Goal: Task Accomplishment & Management: Manage account settings

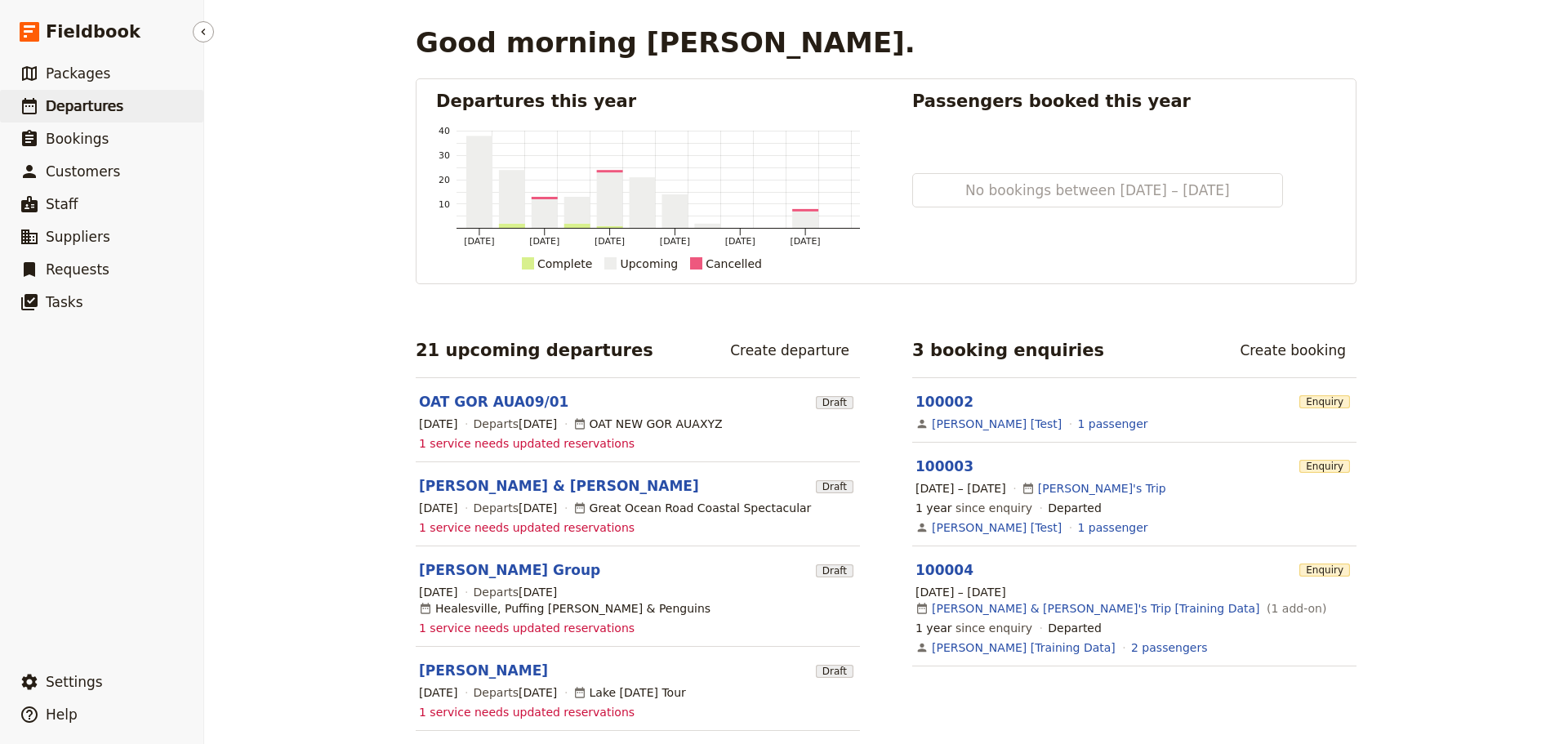
click at [107, 102] on span "Departures" at bounding box center [84, 106] width 77 height 16
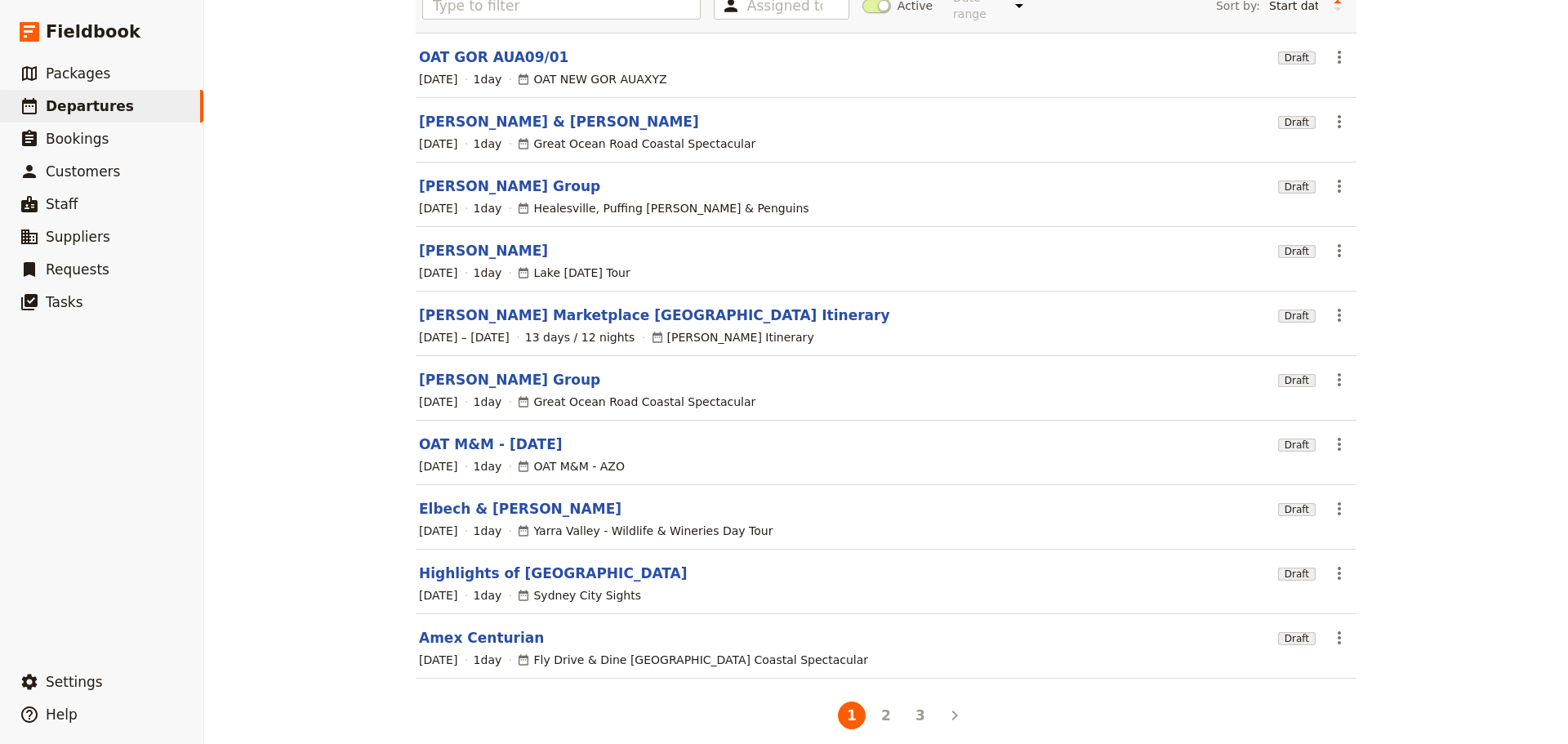
scroll to position [139, 0]
click at [882, 700] on button "2" at bounding box center [885, 713] width 28 height 28
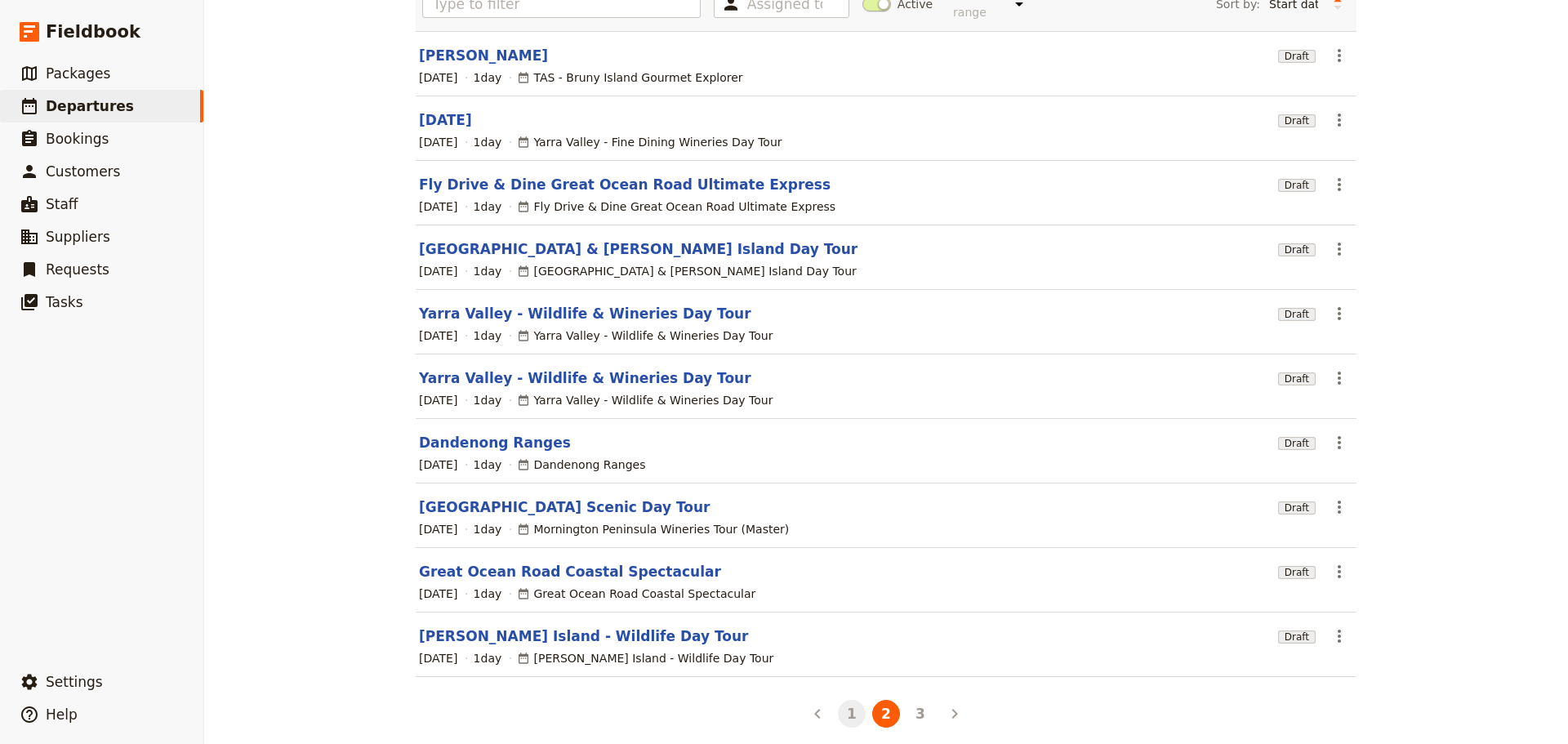
click at [838, 700] on button "1" at bounding box center [851, 713] width 28 height 28
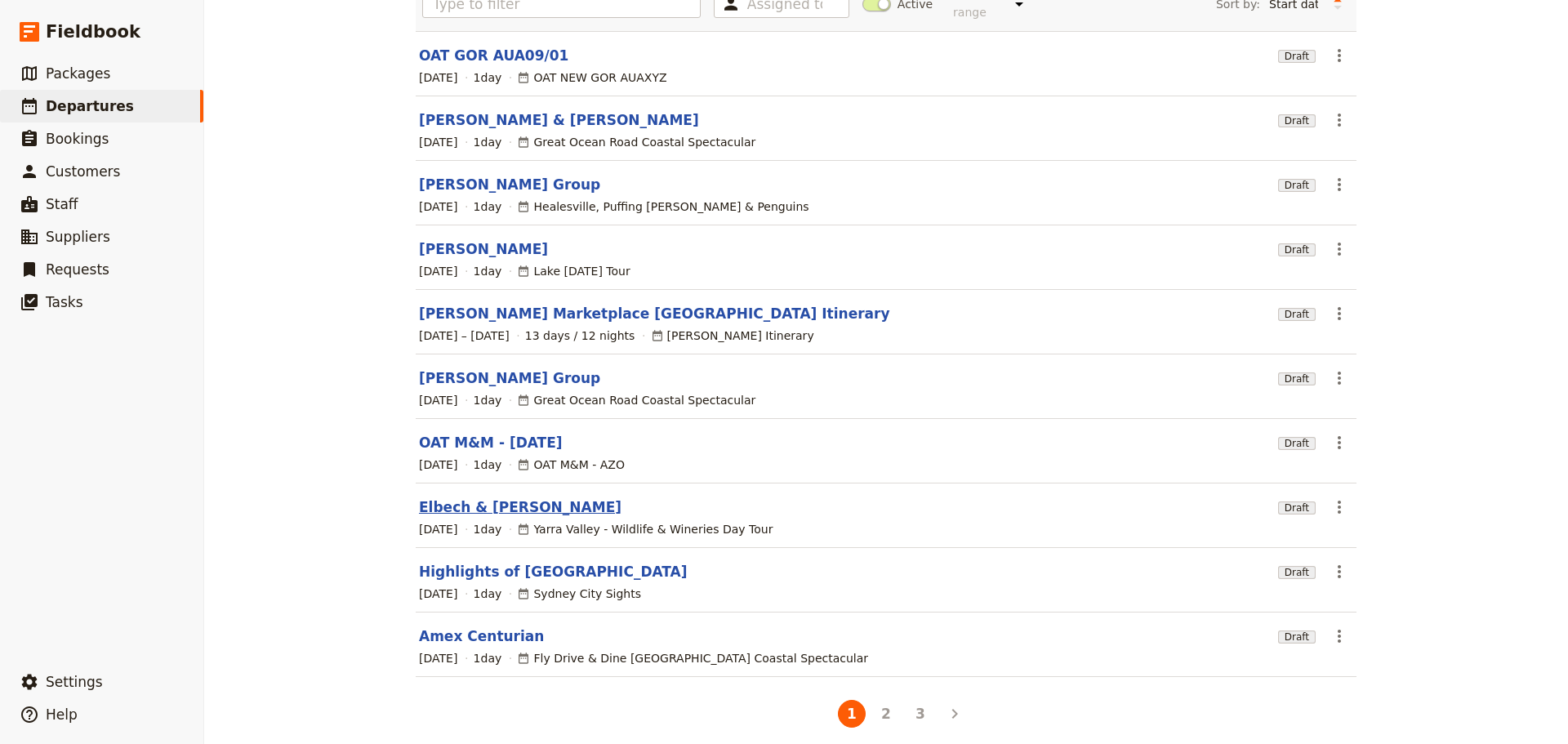
click at [478, 497] on link "Elbech & [PERSON_NAME]" at bounding box center [520, 507] width 203 height 20
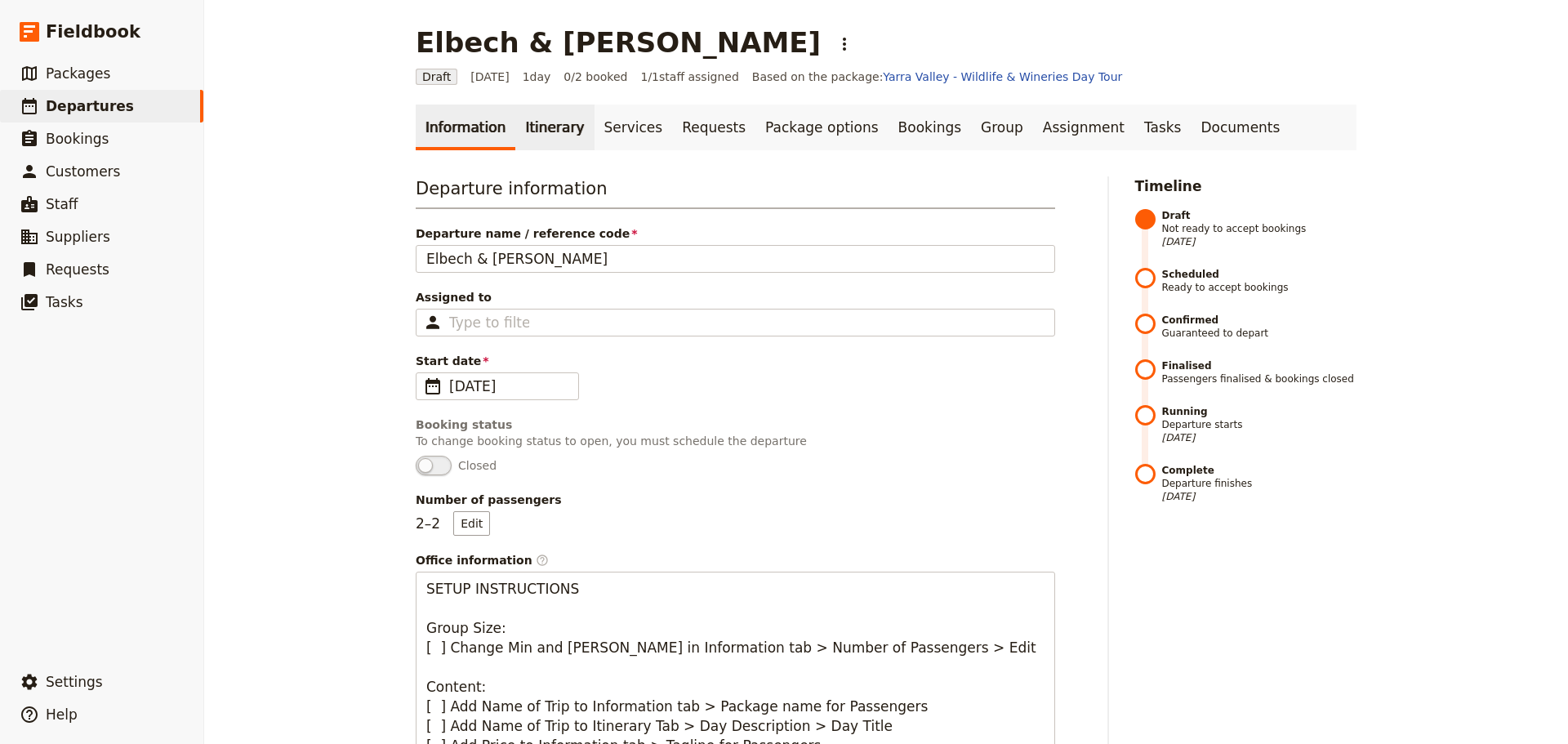
click at [555, 131] on link "Itinerary" at bounding box center [553, 127] width 78 height 46
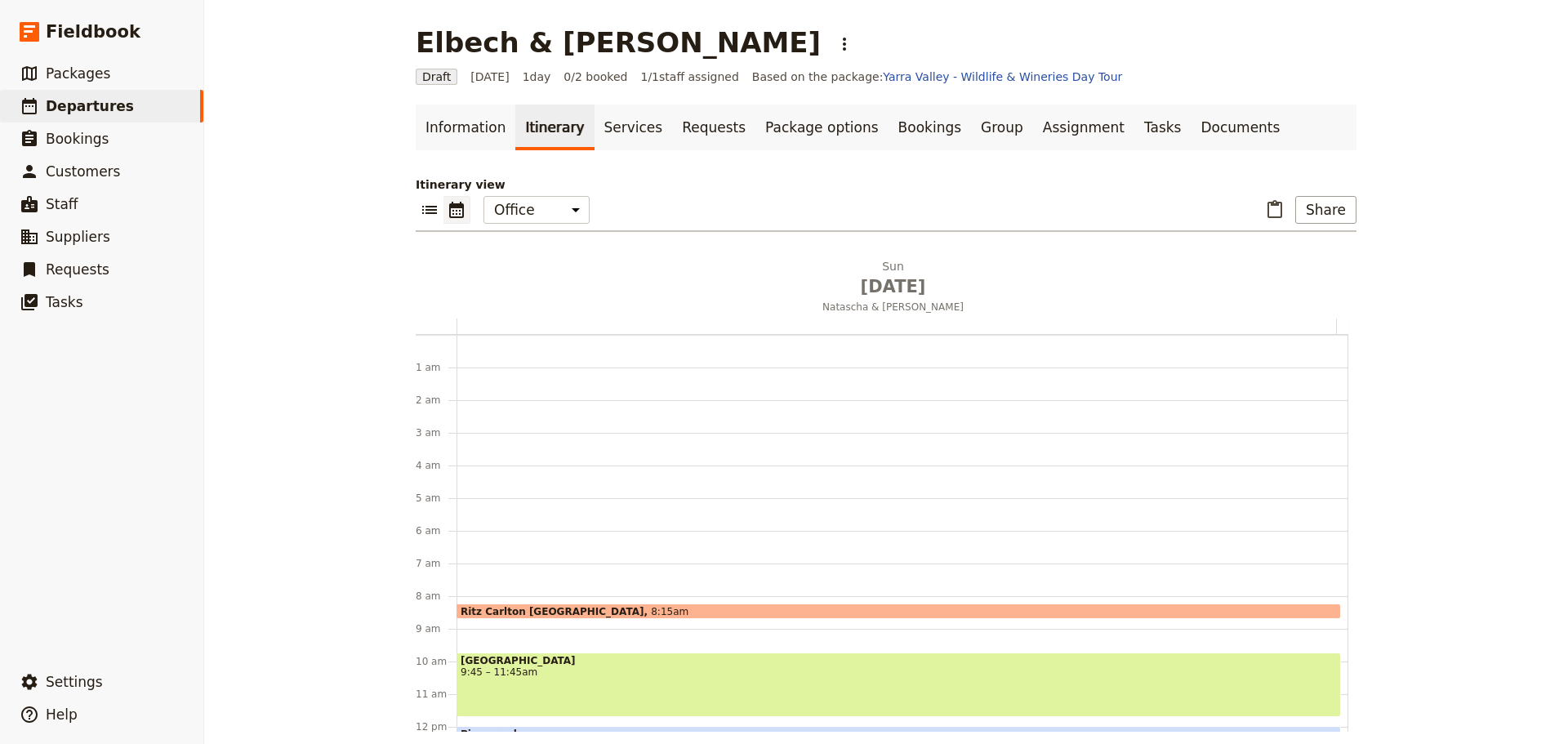
scroll to position [213, 0]
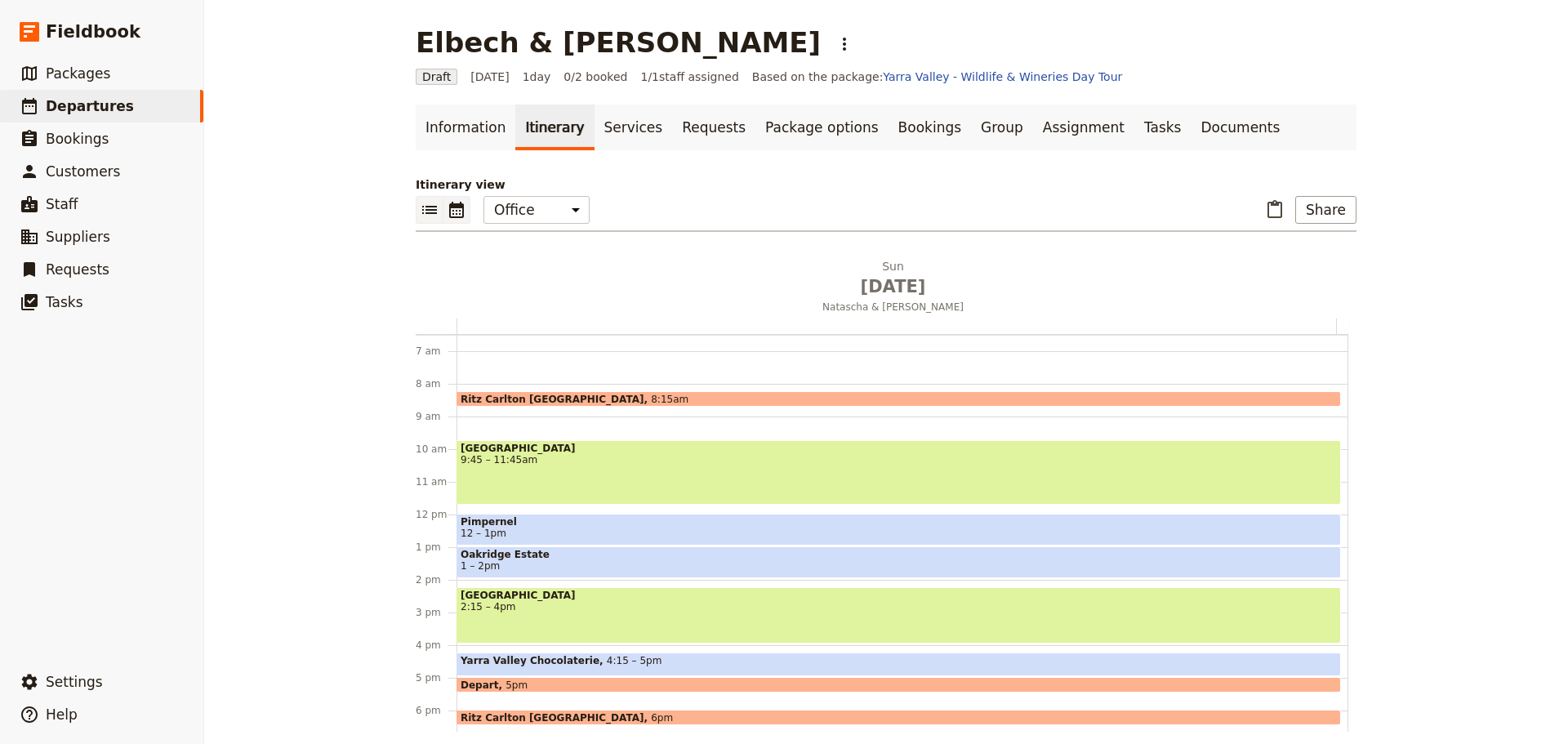
click at [430, 210] on icon "List view" at bounding box center [430, 210] width 20 height 20
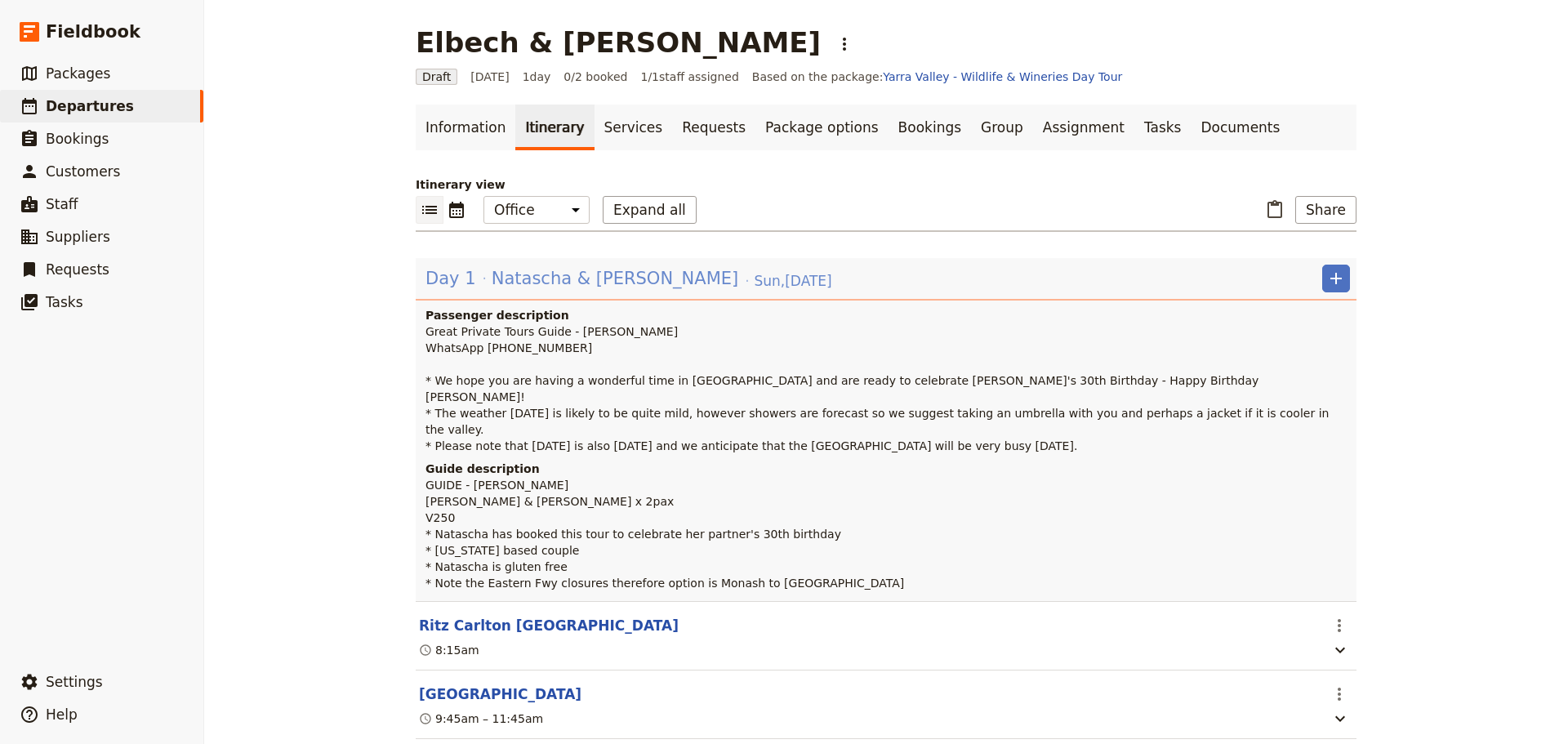
click at [492, 275] on span "Natascha & [PERSON_NAME]" at bounding box center [615, 278] width 248 height 24
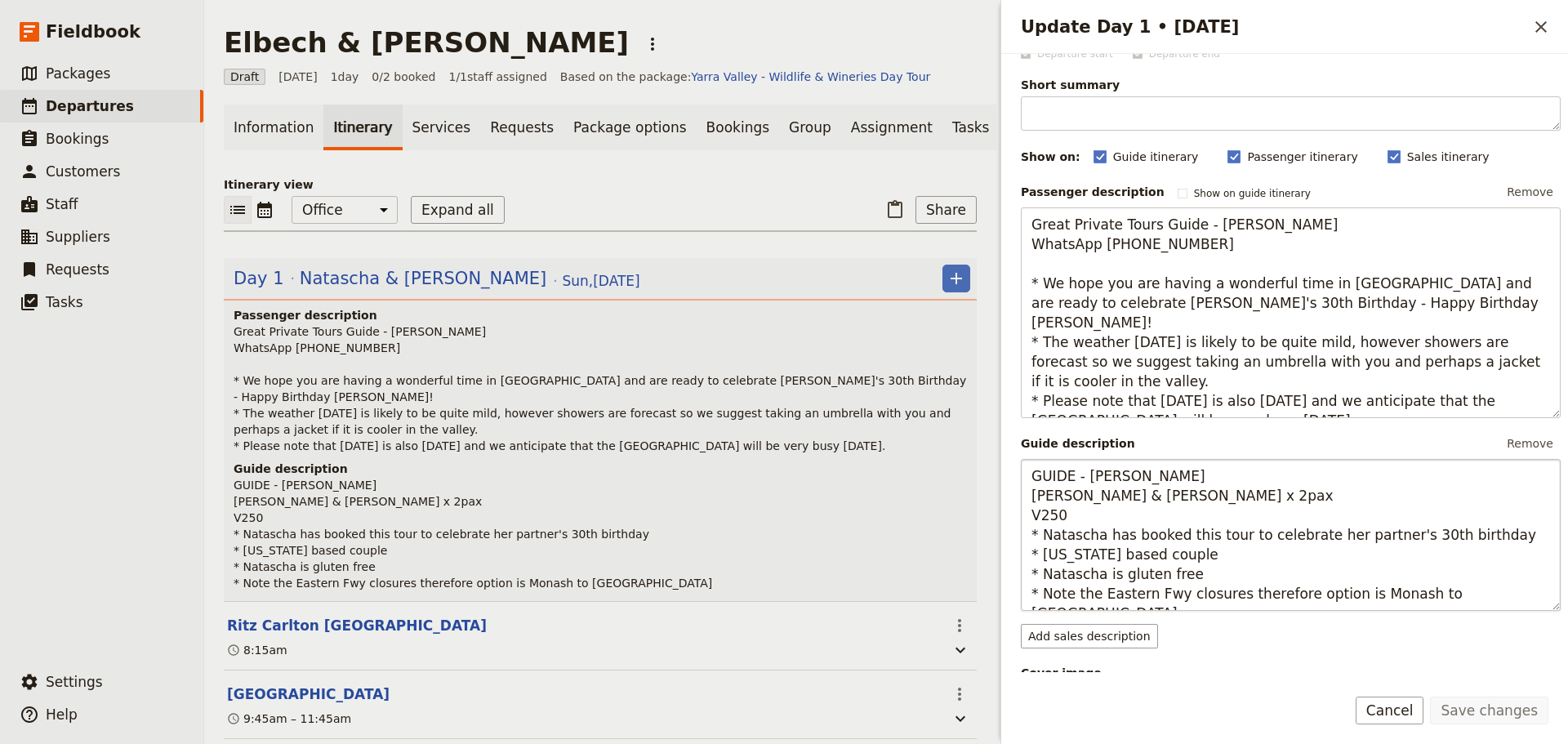
scroll to position [163, 0]
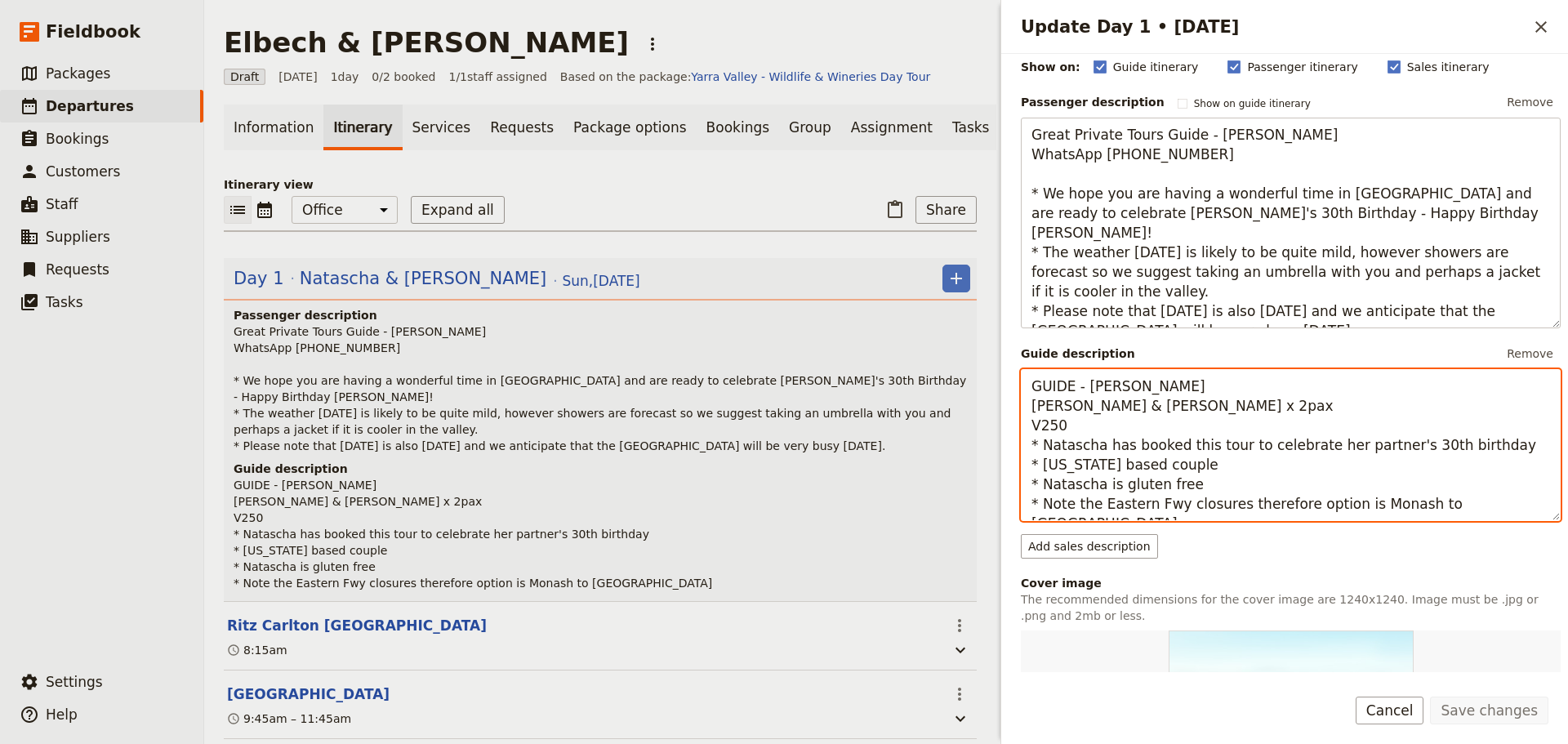
click at [1234, 404] on textarea "GUIDE - [PERSON_NAME] [PERSON_NAME] & [PERSON_NAME] x 2pax V250 * Natascha has …" at bounding box center [1291, 444] width 540 height 152
click at [1328, 428] on textarea "GUIDE - [PERSON_NAME] [PERSON_NAME] & [PERSON_NAME] x 2pax V250 * Natascha has …" at bounding box center [1291, 444] width 540 height 152
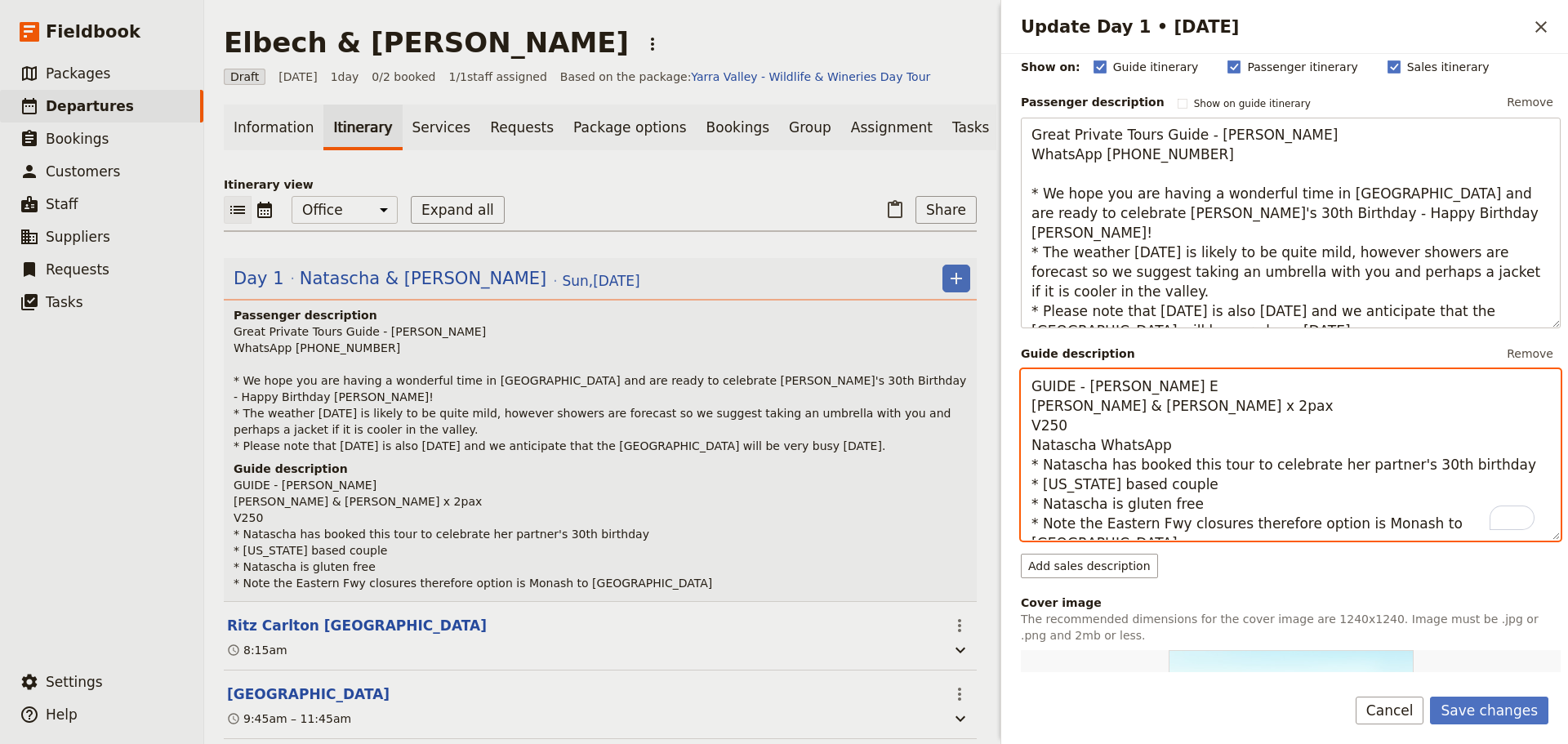
click at [1173, 450] on textarea "GUIDE - [PERSON_NAME] E [PERSON_NAME] & [PERSON_NAME] x 2pax V250 Natascha What…" at bounding box center [1291, 454] width 540 height 171
paste textarea "[PHONE_NUMBER]"
click at [1089, 445] on textarea "GUIDE - [PERSON_NAME] [PERSON_NAME] & [PERSON_NAME] x 2pax V250 Natascha WhatsA…" at bounding box center [1291, 454] width 540 height 171
click at [1348, 441] on textarea "GUIDE - [PERSON_NAME] [PERSON_NAME] & [PERSON_NAME] x 2pax V250 Natascha - What…" at bounding box center [1291, 454] width 540 height 171
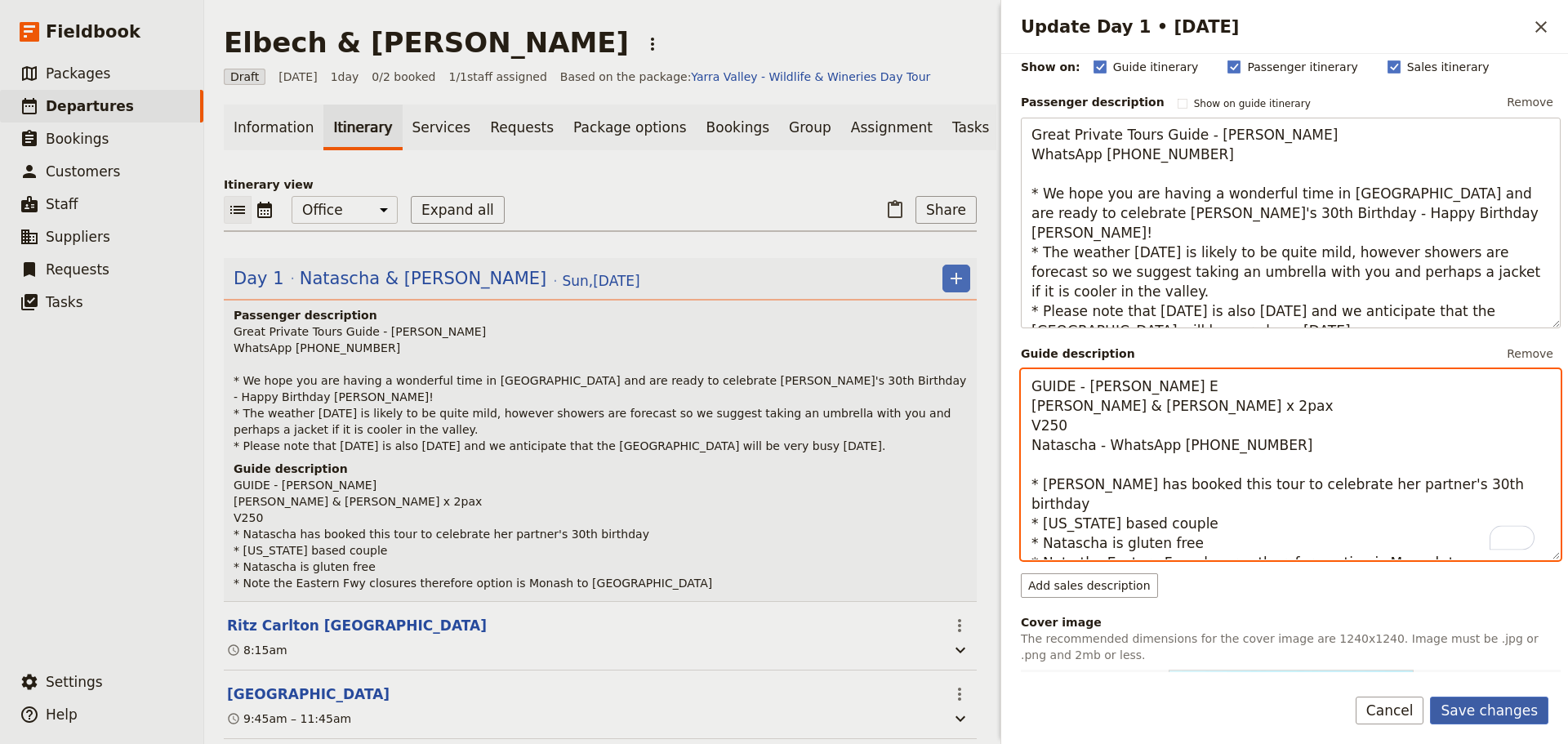
type textarea "GUIDE - [PERSON_NAME] E [PERSON_NAME] & [PERSON_NAME] x 2pax V250 Natascha - Wh…"
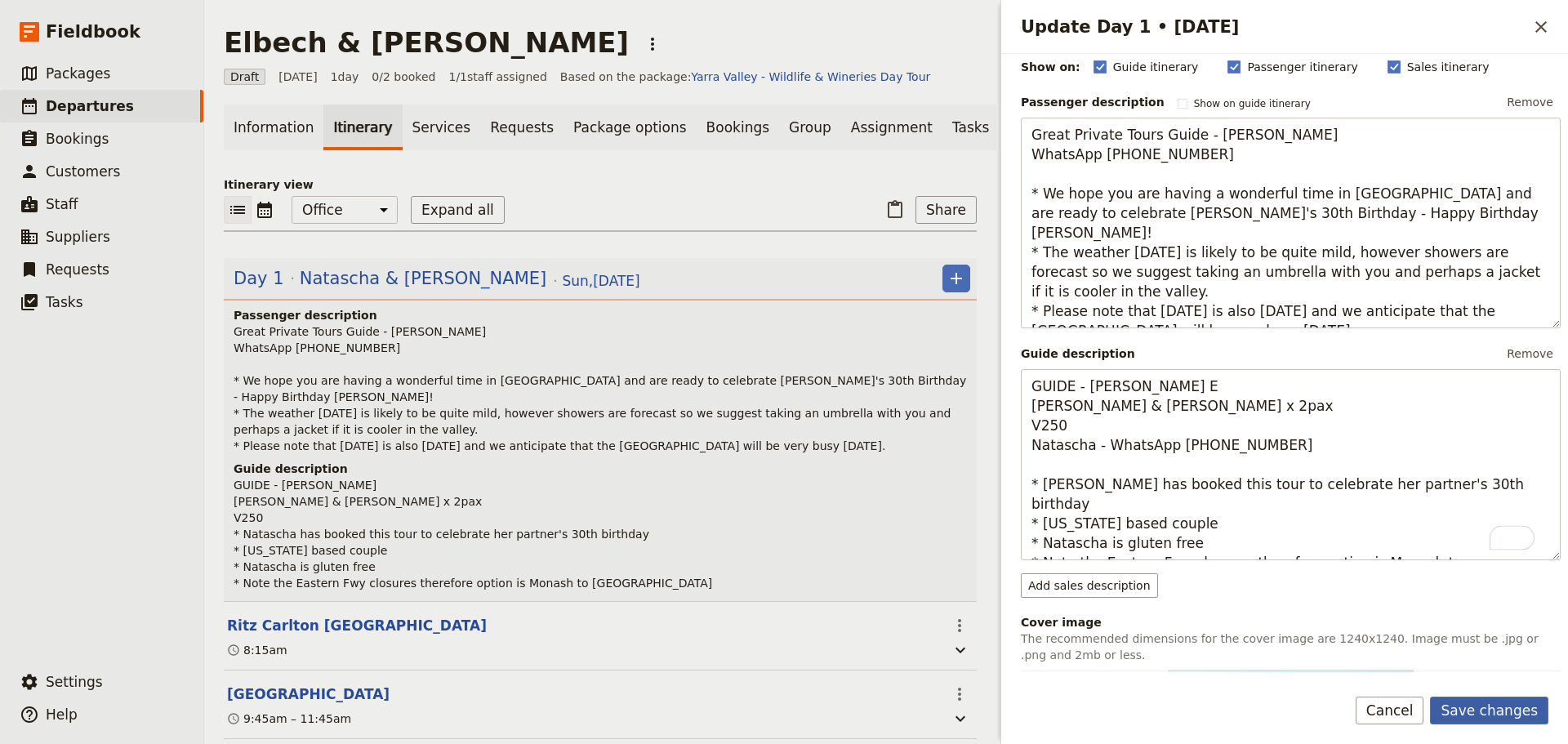
click at [1503, 697] on button "Save changes" at bounding box center [1489, 711] width 118 height 28
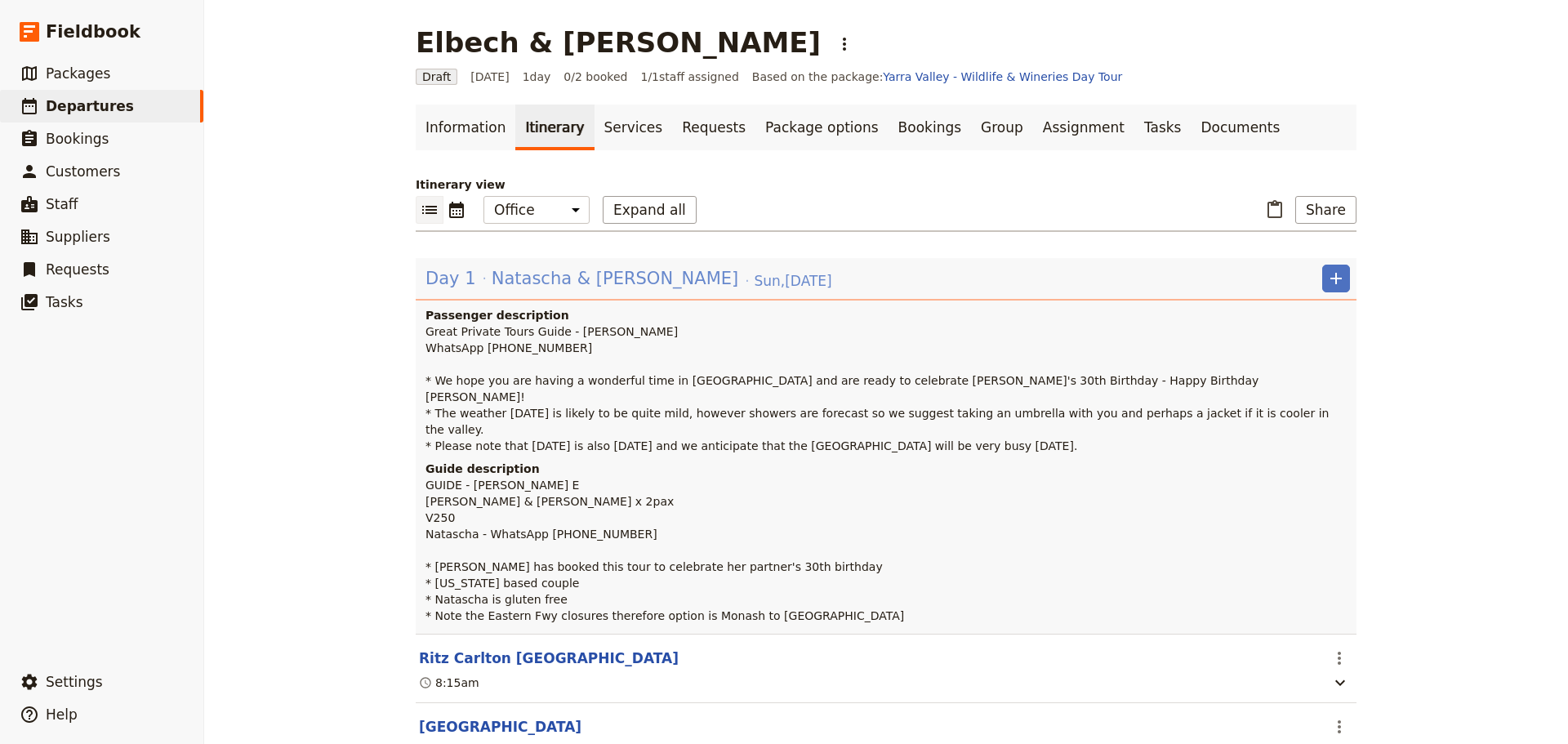
click at [594, 279] on span "Natascha & [PERSON_NAME]" at bounding box center [615, 278] width 248 height 24
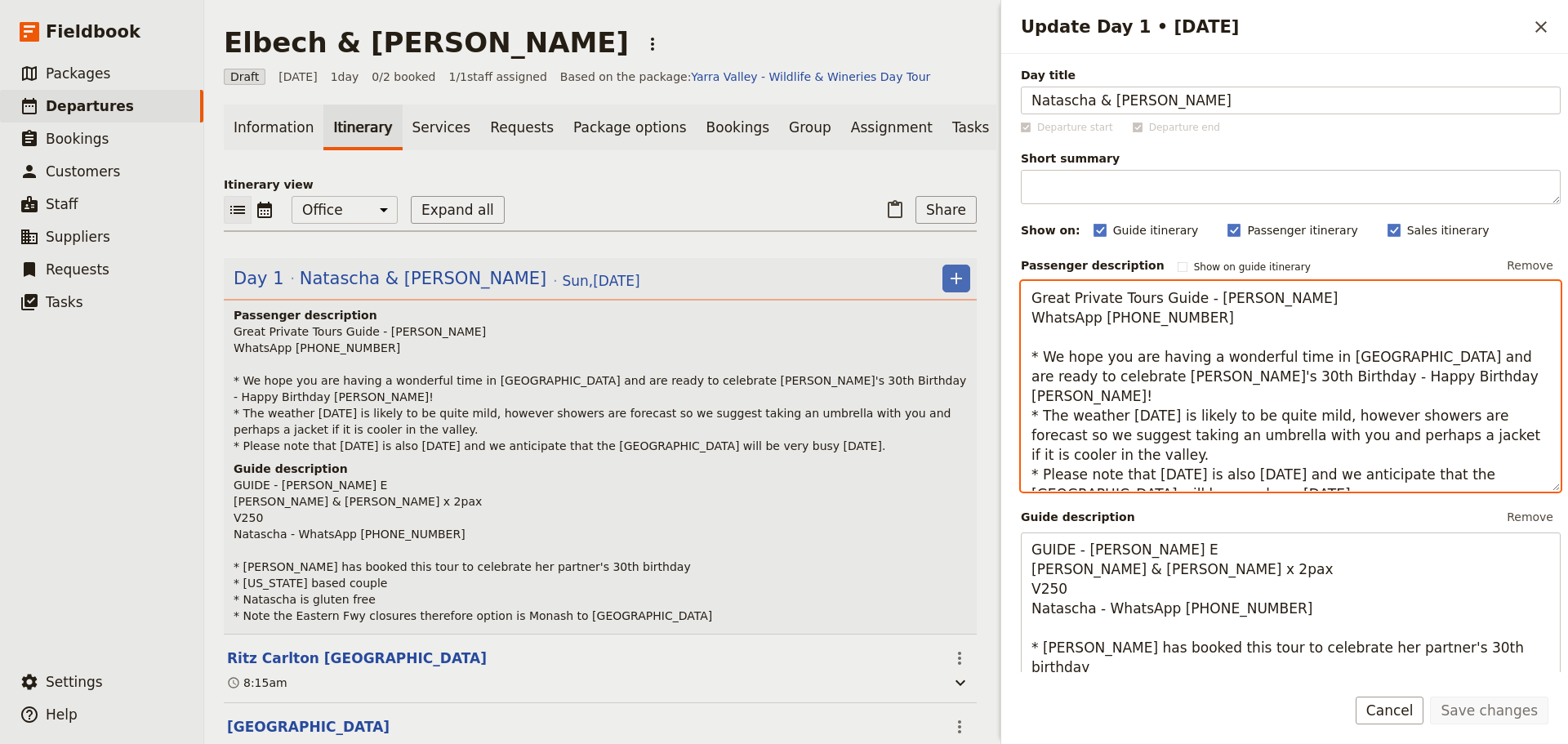
click at [1251, 321] on textarea "Great Private Tours Guide - [PERSON_NAME] WhatsApp [PHONE_NUMBER] * We hope you…" at bounding box center [1291, 386] width 540 height 211
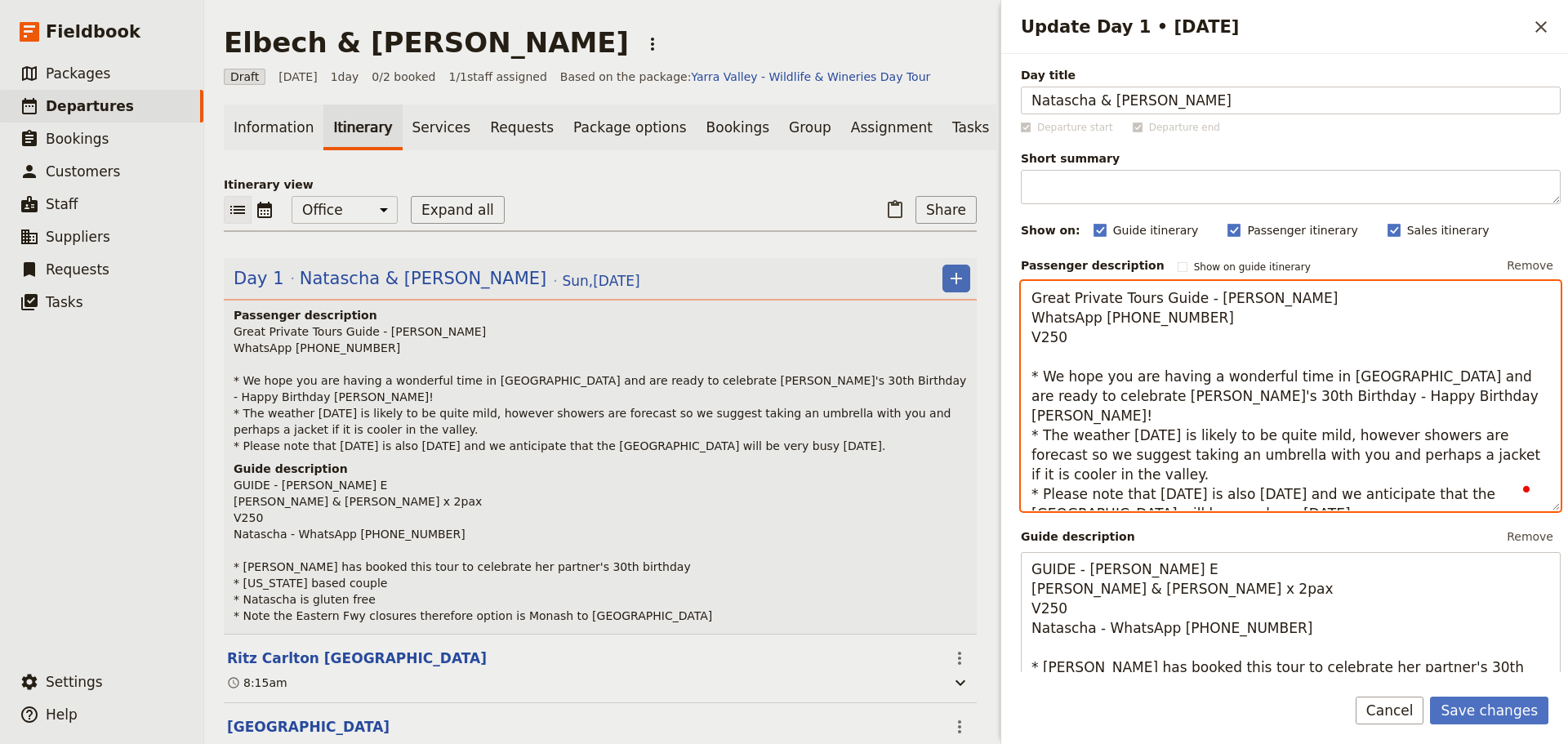
type textarea "Great Private Tours Guide - [PERSON_NAME] WhatsApp [PHONE_NUMBER] V250 * We hop…"
